Goal: Find specific page/section

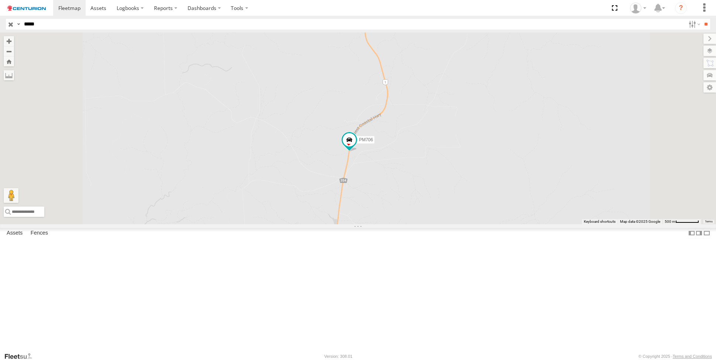
click at [48, 25] on input "*****" at bounding box center [353, 24] width 664 height 11
type input "*****"
click at [701, 19] on input "**" at bounding box center [705, 24] width 8 height 11
